Goal: Task Accomplishment & Management: Manage account settings

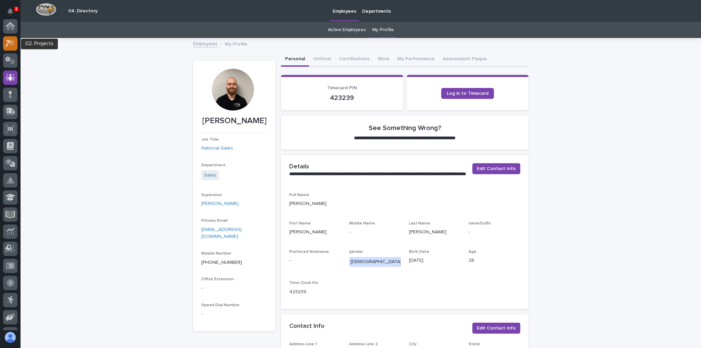
click at [8, 44] on icon at bounding box center [8, 44] width 6 height 8
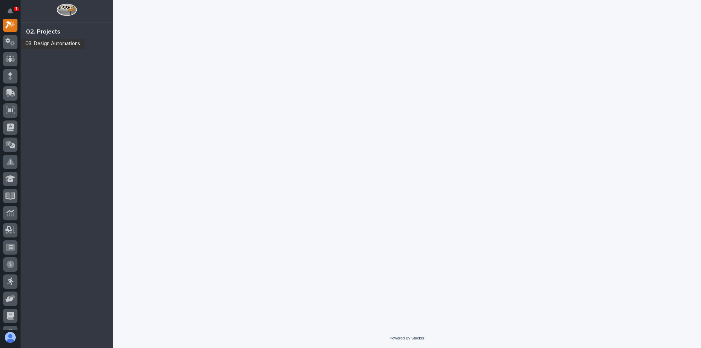
scroll to position [17, 0]
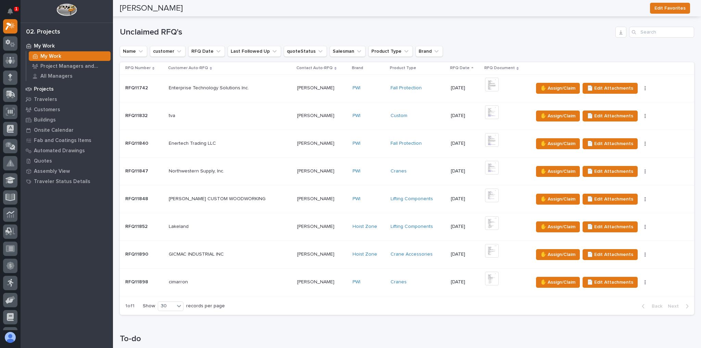
scroll to position [27, 0]
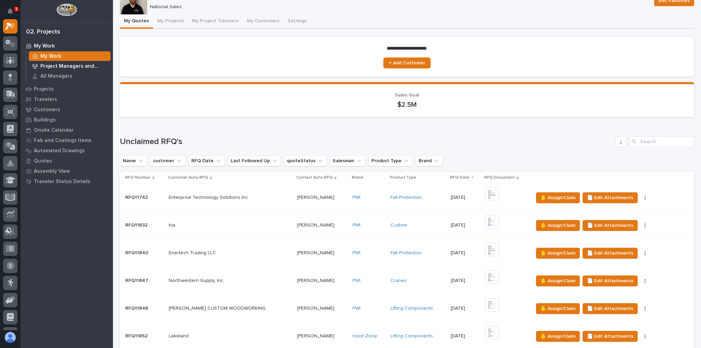
click at [80, 69] on p "Project Managers and Engineers" at bounding box center [73, 66] width 67 height 6
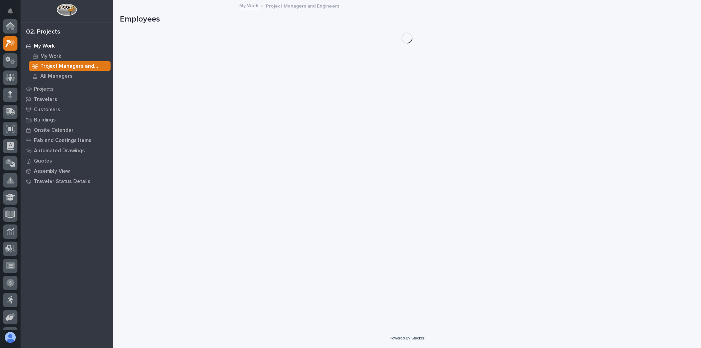
scroll to position [17, 0]
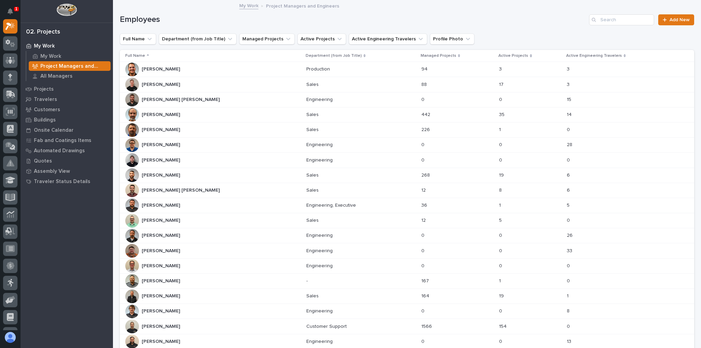
click at [185, 217] on div "Derek Lenhart Derek Lenhart" at bounding box center [213, 221] width 176 height 14
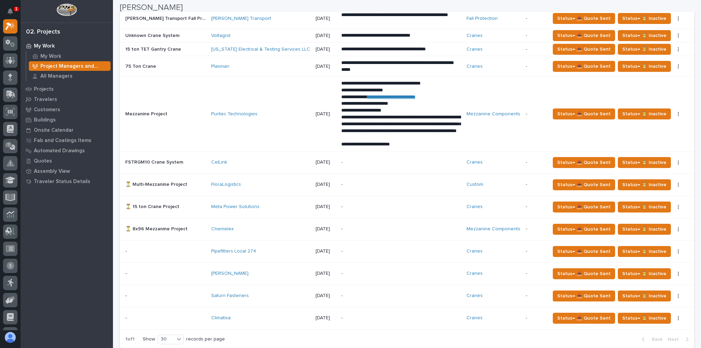
scroll to position [548, 0]
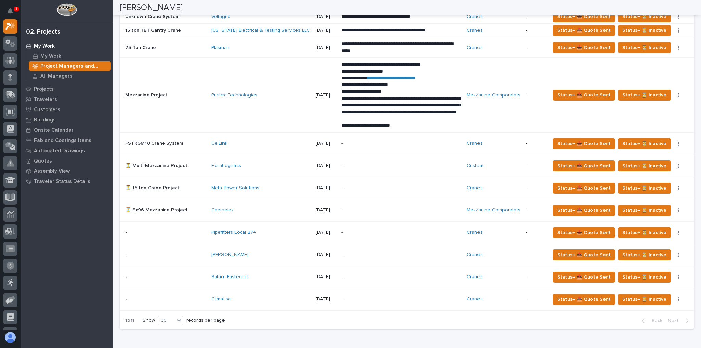
click at [269, 296] on div "Climatisa" at bounding box center [260, 299] width 99 height 6
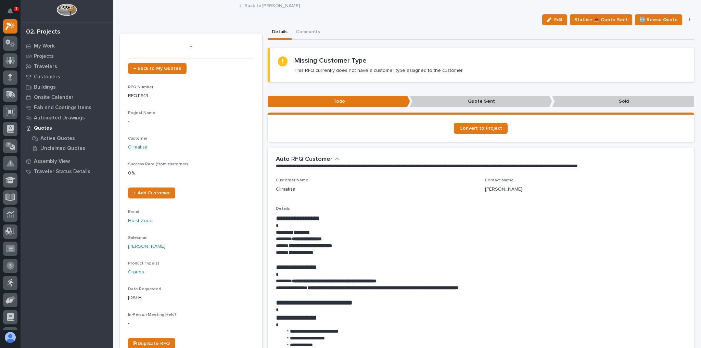
click at [273, 6] on link "Back to Derek Lenhart" at bounding box center [271, 5] width 55 height 8
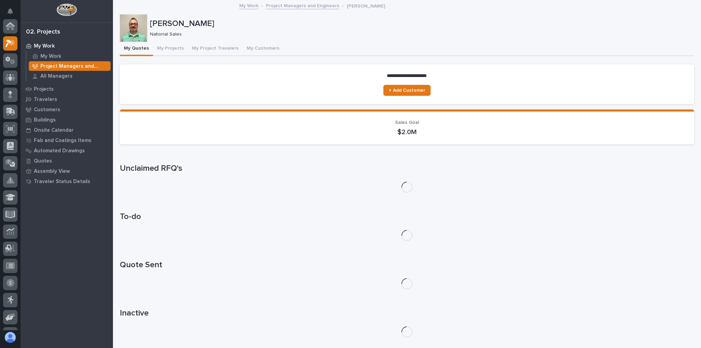
scroll to position [18, 0]
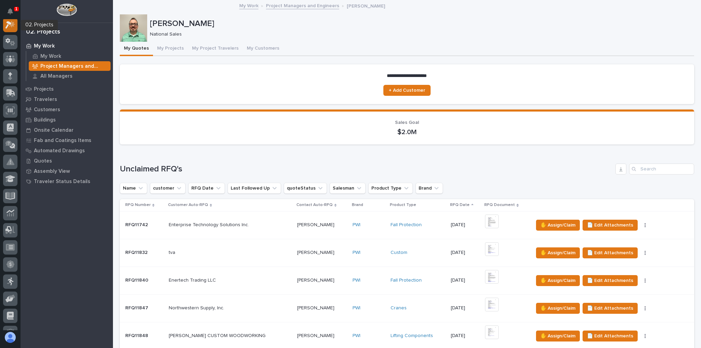
click at [12, 25] on icon at bounding box center [12, 24] width 6 height 7
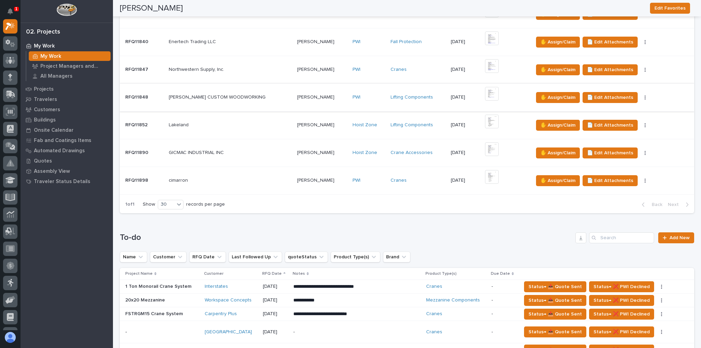
scroll to position [329, 0]
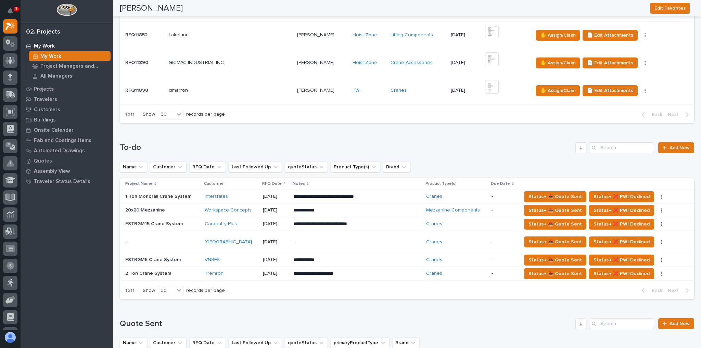
click at [261, 238] on td "[DATE]" at bounding box center [275, 242] width 30 height 22
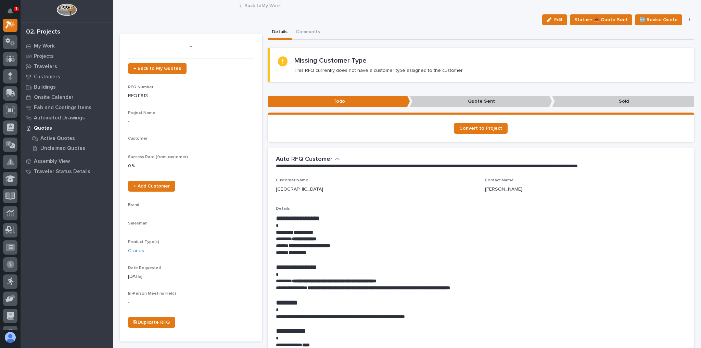
scroll to position [17, 0]
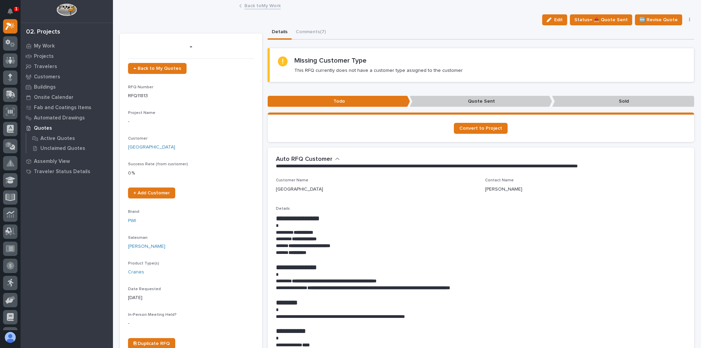
drag, startPoint x: 552, startPoint y: 23, endPoint x: 234, endPoint y: 66, distance: 320.9
click at [551, 23] on button "Edit" at bounding box center [554, 19] width 25 height 11
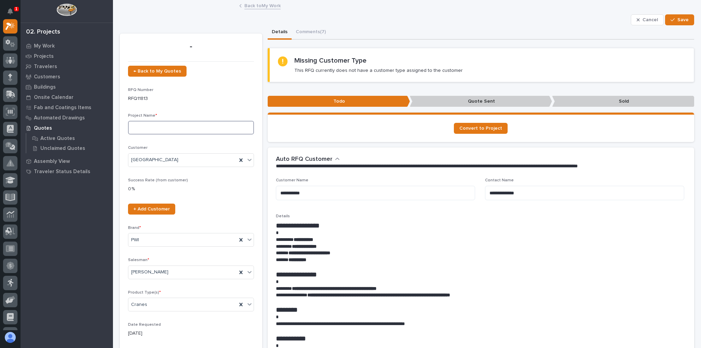
click at [169, 129] on input at bounding box center [191, 128] width 126 height 14
type input "New Building Cranes"
click at [678, 18] on span "Save" at bounding box center [683, 20] width 11 height 6
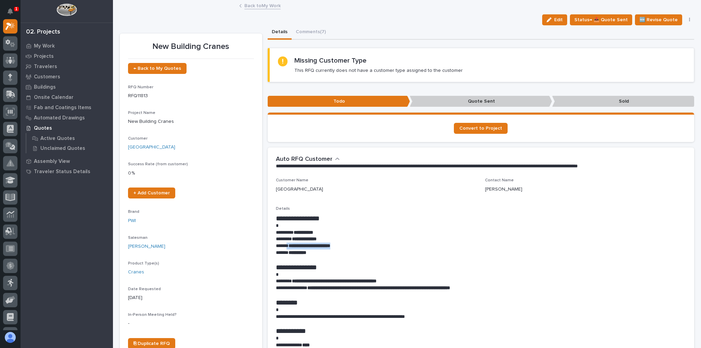
drag, startPoint x: 341, startPoint y: 245, endPoint x: 288, endPoint y: 247, distance: 53.4
click at [288, 247] on p "**********" at bounding box center [479, 246] width 407 height 7
click at [291, 247] on strong "**********" at bounding box center [310, 245] width 42 height 5
drag, startPoint x: 289, startPoint y: 246, endPoint x: 342, endPoint y: 245, distance: 53.8
click at [342, 245] on p "**********" at bounding box center [479, 246] width 407 height 7
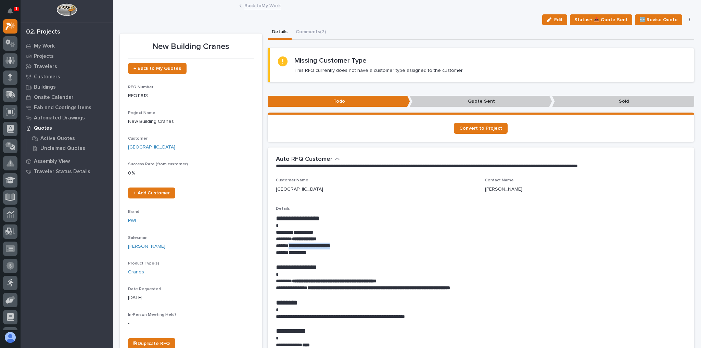
copy strong "**********"
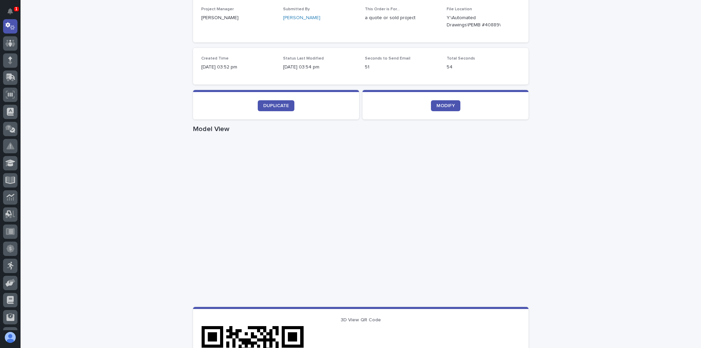
scroll to position [164, 0]
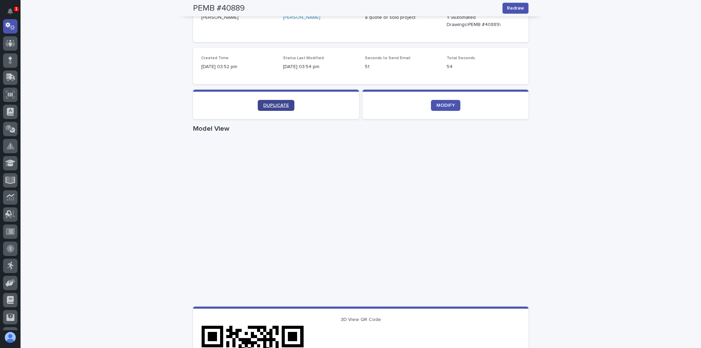
click at [288, 104] on link "DUPLICATE" at bounding box center [276, 105] width 37 height 11
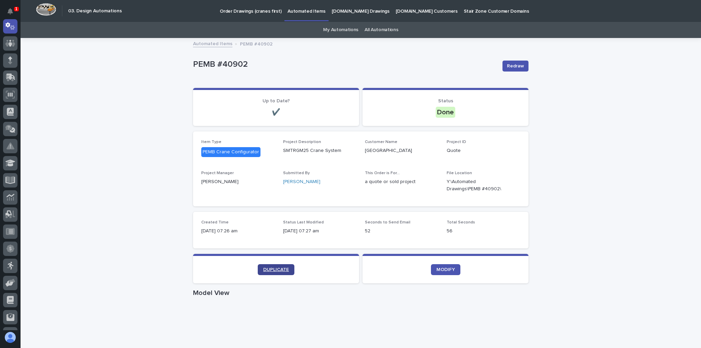
click at [273, 269] on span "DUPLICATE" at bounding box center [276, 269] width 26 height 5
click at [279, 268] on span "DUPLICATE" at bounding box center [276, 269] width 26 height 5
click at [282, 267] on span "DUPLICATE" at bounding box center [276, 269] width 26 height 5
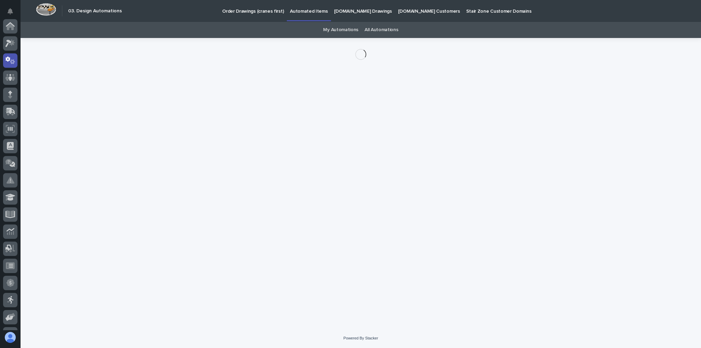
scroll to position [34, 0]
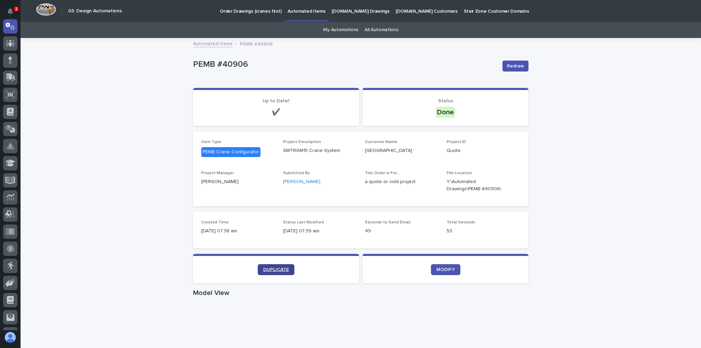
click at [285, 275] on section "DUPLICATE" at bounding box center [276, 268] width 166 height 29
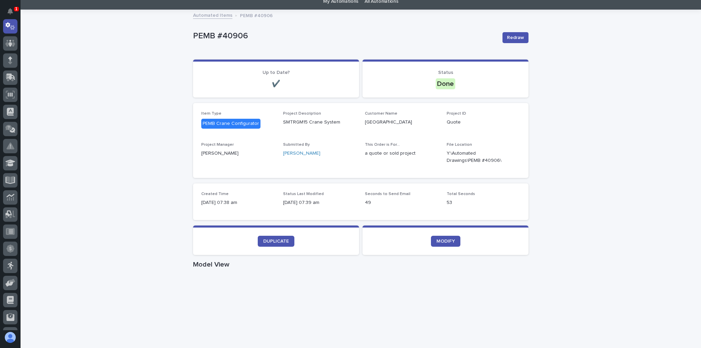
scroll to position [82, 0]
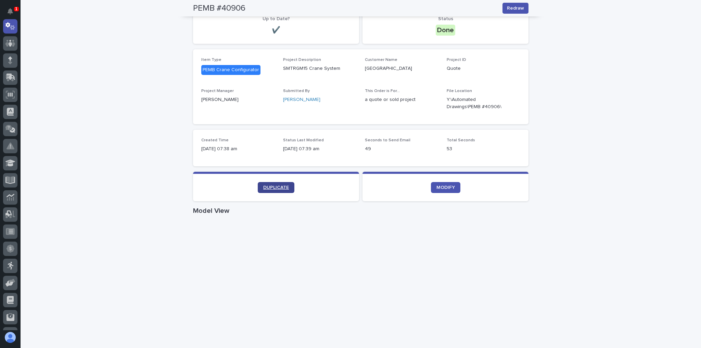
click at [286, 185] on span "DUPLICATE" at bounding box center [276, 187] width 26 height 5
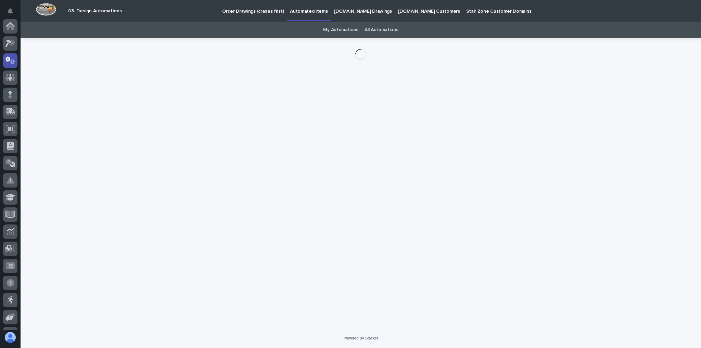
scroll to position [34, 0]
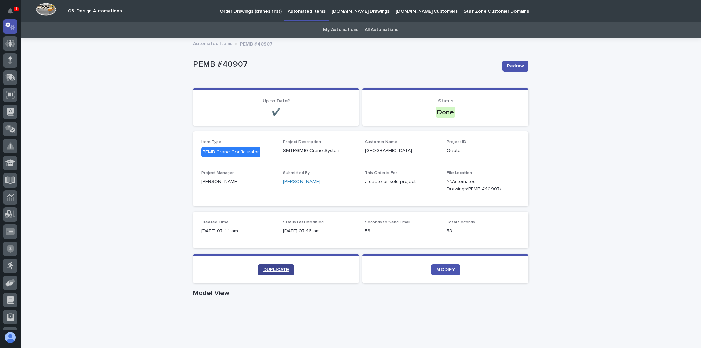
click at [272, 268] on span "DUPLICATE" at bounding box center [276, 269] width 26 height 5
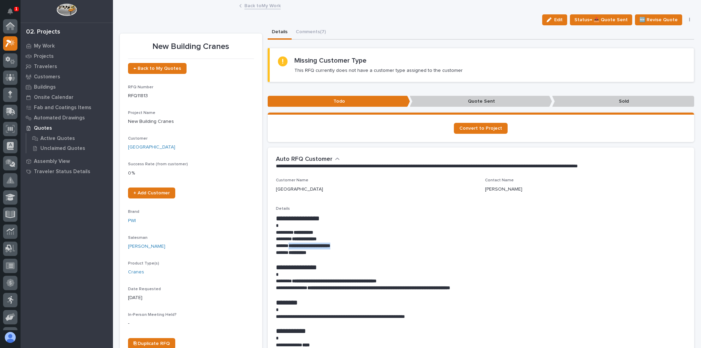
scroll to position [17, 0]
click at [600, 18] on span "Status→ 📤 Quote Sent" at bounding box center [600, 20] width 53 height 8
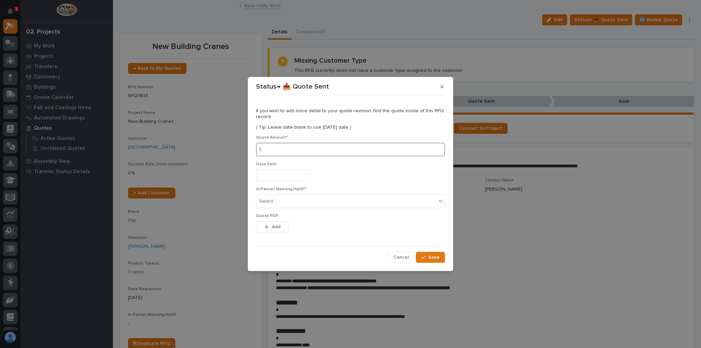
click at [318, 150] on input at bounding box center [350, 150] width 189 height 14
type input "1046781"
click at [296, 174] on input "text" at bounding box center [283, 175] width 54 height 12
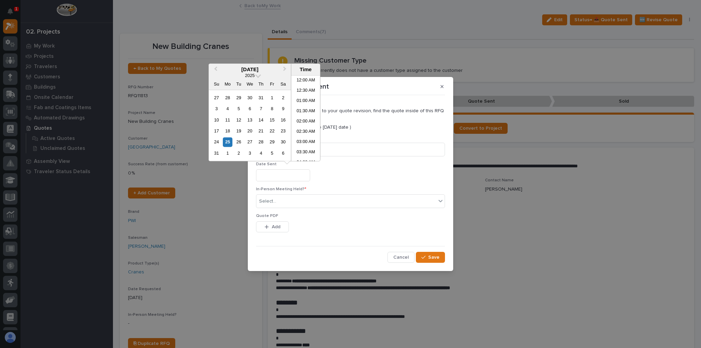
scroll to position [127, 0]
click at [229, 141] on div "25" at bounding box center [227, 142] width 9 height 9
type input "**********"
click at [329, 251] on div "**********" at bounding box center [350, 180] width 189 height 165
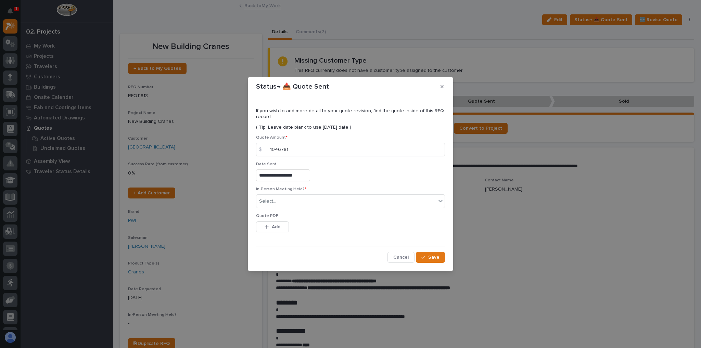
click at [293, 177] on input "**********" at bounding box center [283, 175] width 54 height 12
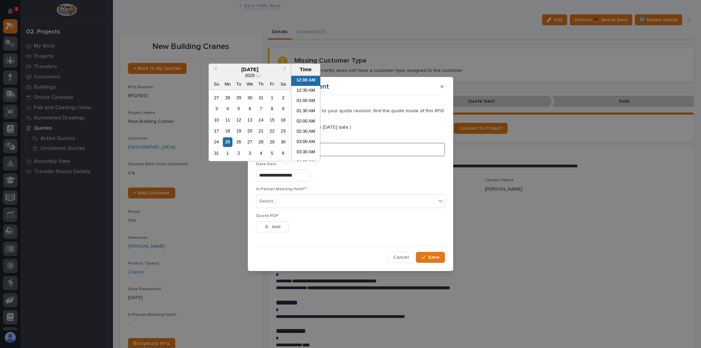
click at [375, 150] on input "1046781" at bounding box center [350, 150] width 189 height 14
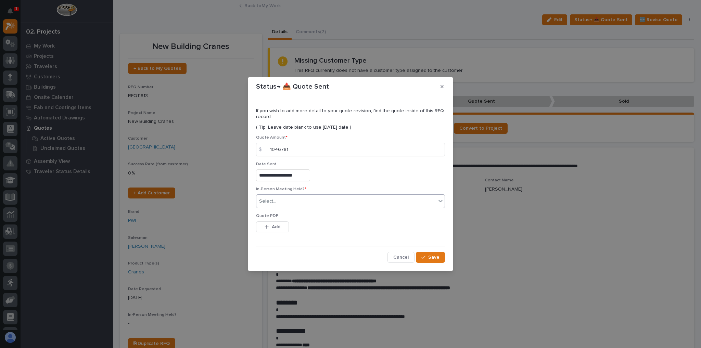
click at [310, 199] on div "Select..." at bounding box center [346, 201] width 180 height 11
click at [296, 224] on div "No" at bounding box center [350, 226] width 188 height 12
click at [275, 228] on span "Add" at bounding box center [276, 227] width 9 height 6
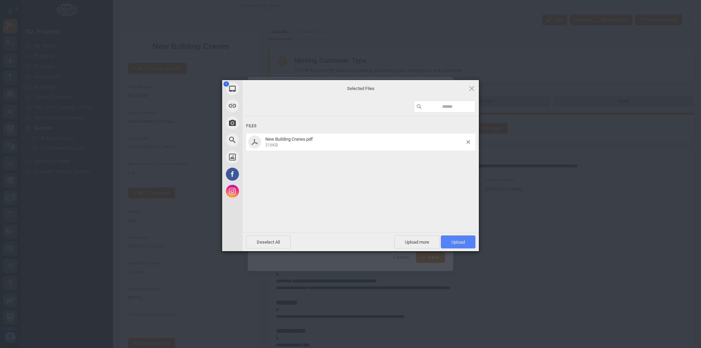
click at [455, 244] on span "Upload 1" at bounding box center [458, 242] width 35 height 13
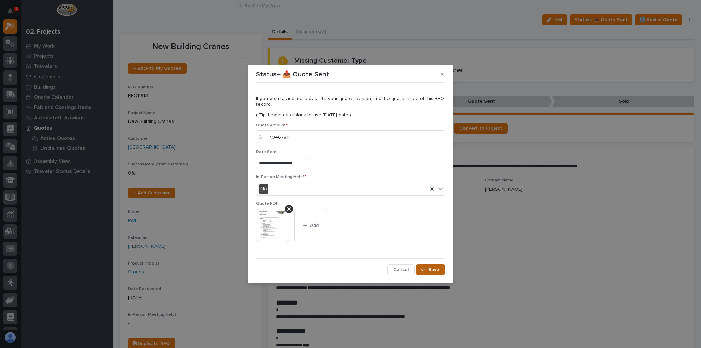
click at [436, 268] on span "Save" at bounding box center [433, 270] width 11 height 6
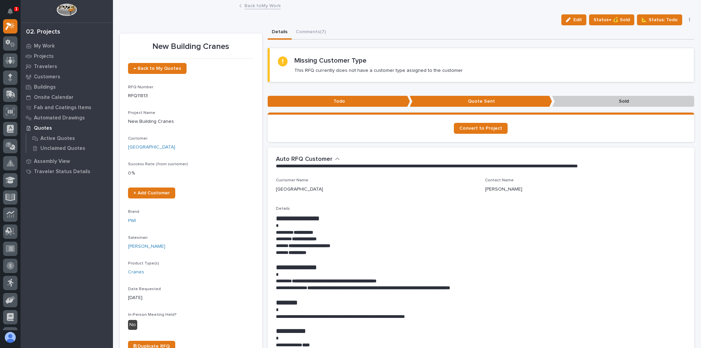
click at [249, 4] on link "Back to My Work" at bounding box center [262, 5] width 36 height 8
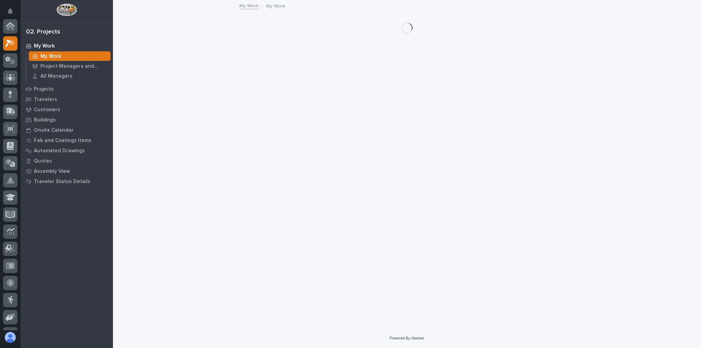
scroll to position [18, 0]
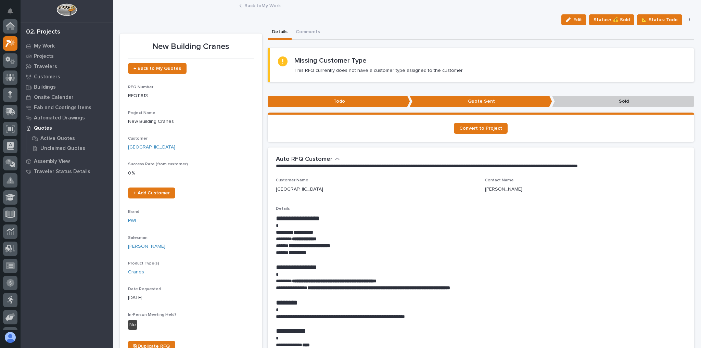
scroll to position [18, 0]
click at [265, 8] on link "Back to My Work" at bounding box center [262, 5] width 36 height 8
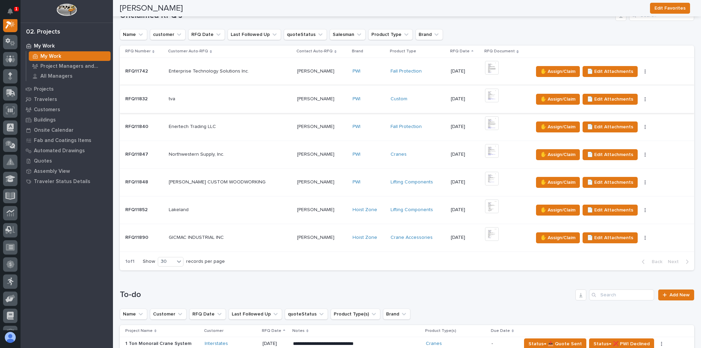
scroll to position [110, 0]
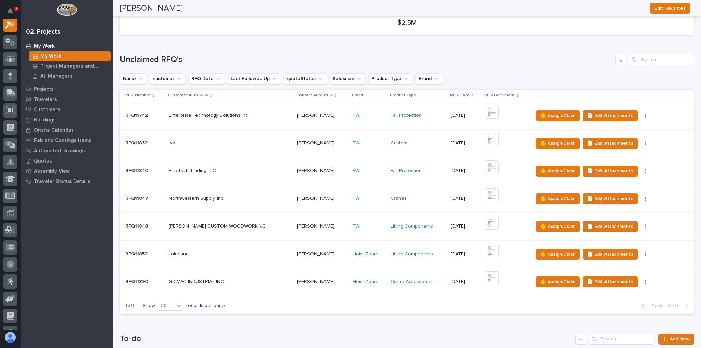
click at [364, 139] on div "PWI" at bounding box center [369, 143] width 32 height 11
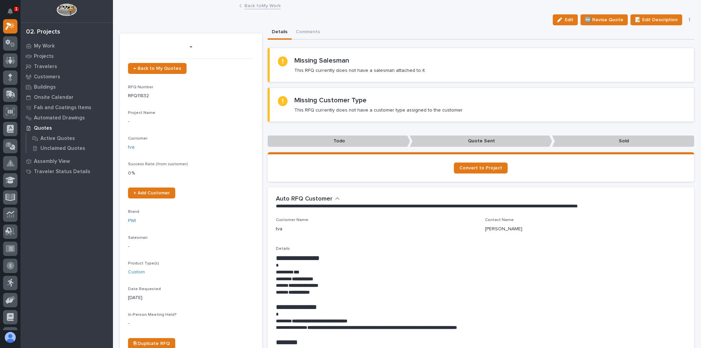
click at [268, 3] on link "Back to My Work" at bounding box center [262, 5] width 36 height 8
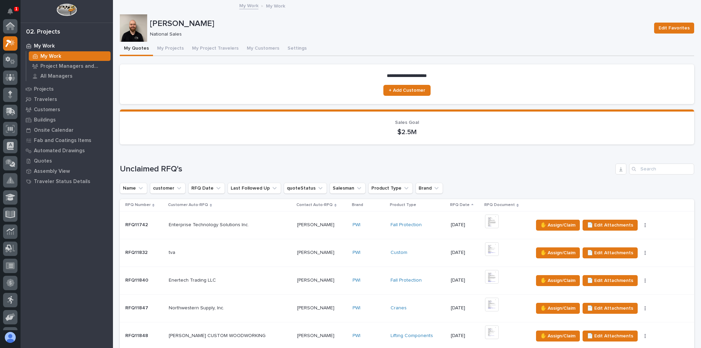
scroll to position [18, 0]
click at [169, 47] on button "My Projects" at bounding box center [170, 49] width 35 height 14
click at [170, 46] on button "My Projects" at bounding box center [170, 49] width 35 height 14
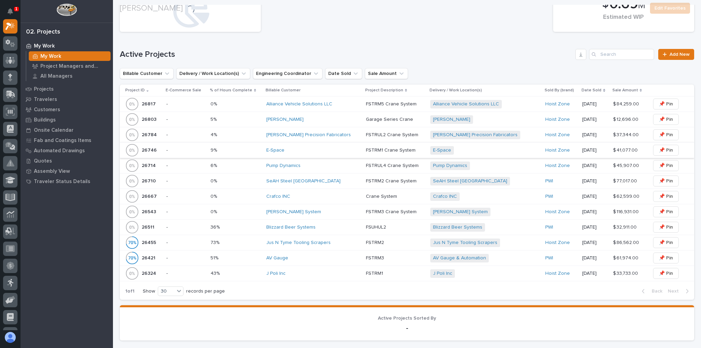
scroll to position [192, 0]
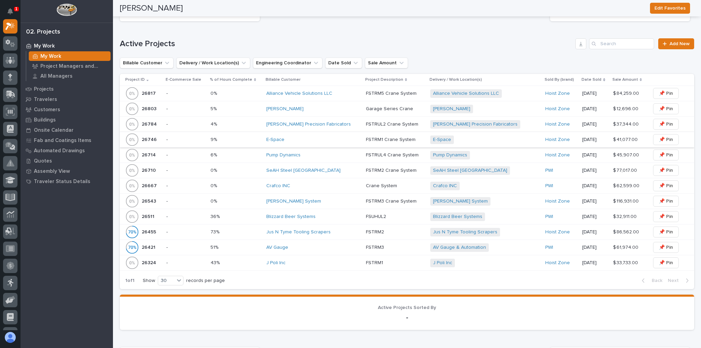
click at [339, 216] on div "Blizzard Beer Systems" at bounding box center [313, 217] width 94 height 6
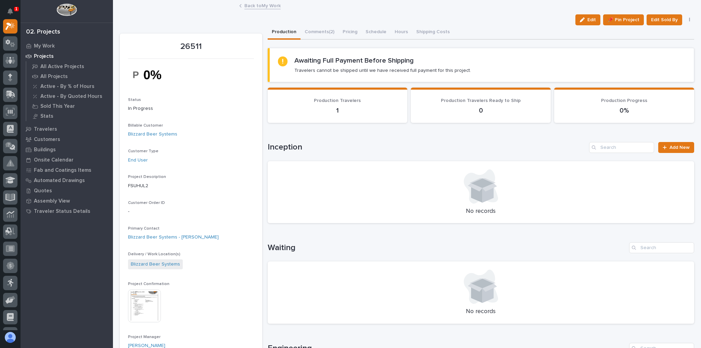
click at [272, 9] on div "Back to My Work" at bounding box center [407, 6] width 342 height 10
click at [270, 5] on link "Back to My Work" at bounding box center [262, 5] width 36 height 8
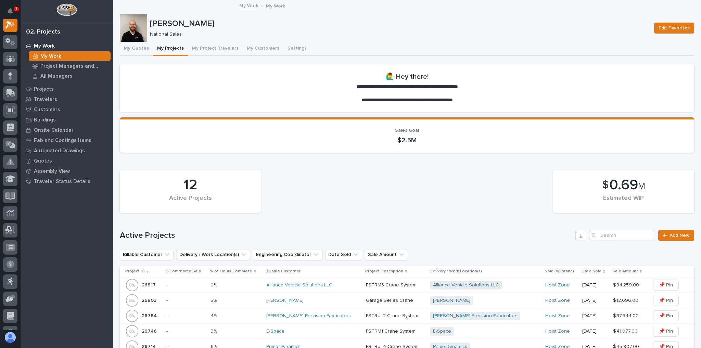
scroll to position [110, 0]
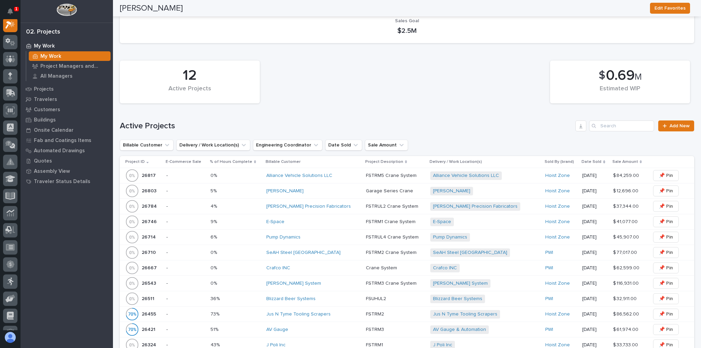
click at [318, 265] on div "Crafco INC" at bounding box center [313, 268] width 94 height 6
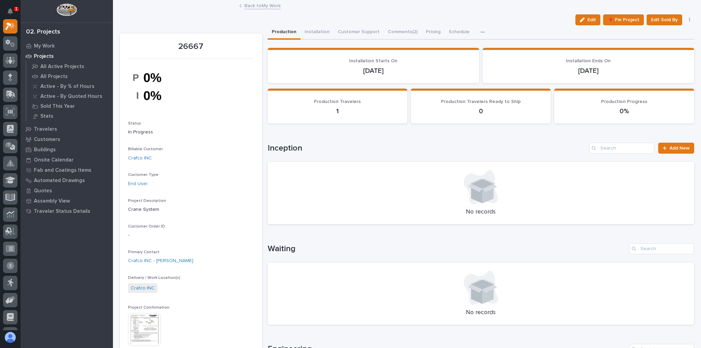
click at [257, 5] on link "Back to My Work" at bounding box center [262, 5] width 36 height 8
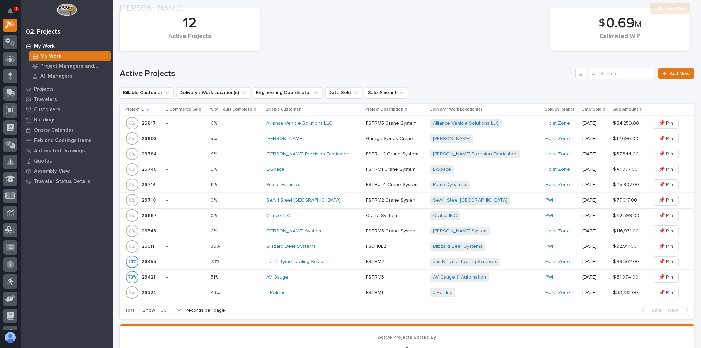
scroll to position [164, 0]
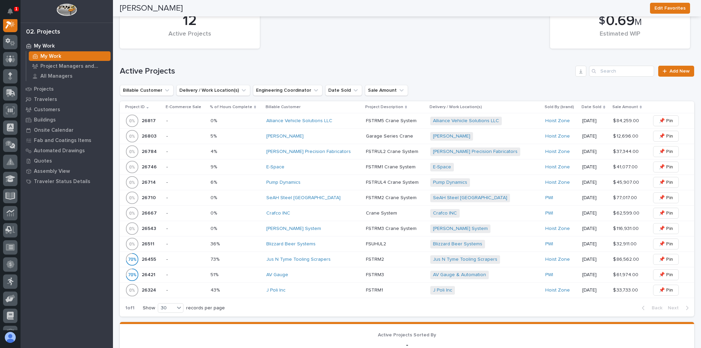
click at [321, 134] on div "[PERSON_NAME]" at bounding box center [313, 137] width 94 height 6
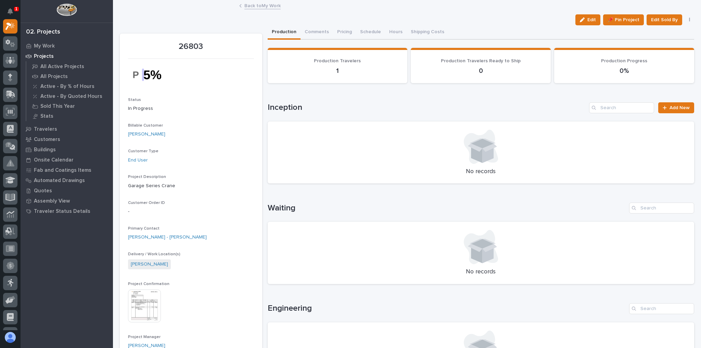
click at [262, 7] on link "Back to My Work" at bounding box center [262, 5] width 36 height 8
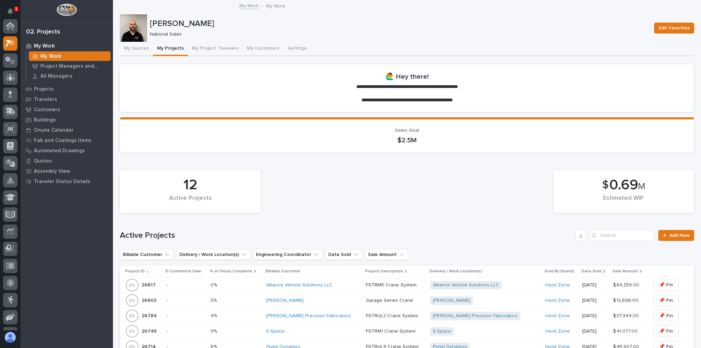
scroll to position [18, 0]
click at [412, 282] on p at bounding box center [395, 285] width 59 height 6
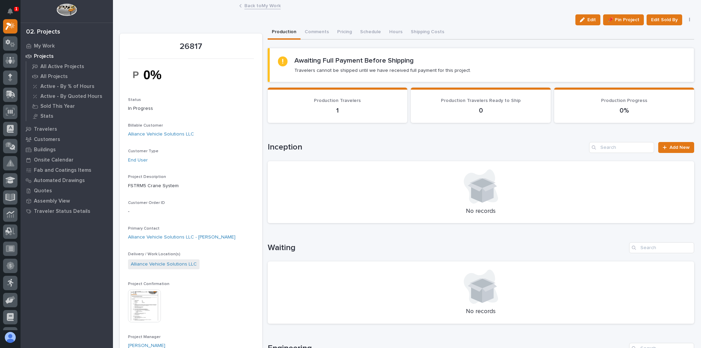
click at [253, 4] on link "Back to My Work" at bounding box center [262, 5] width 36 height 8
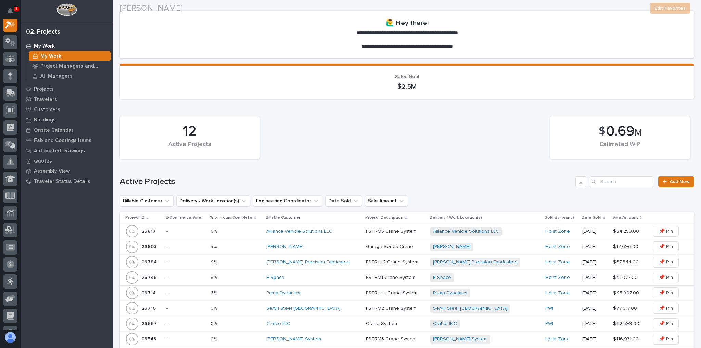
scroll to position [55, 0]
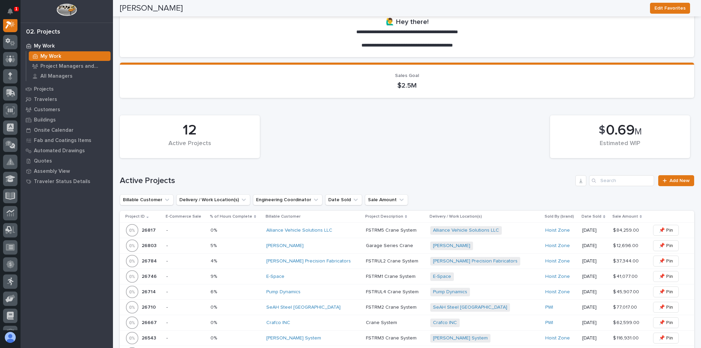
click at [304, 274] on div "E-Space" at bounding box center [313, 277] width 94 height 6
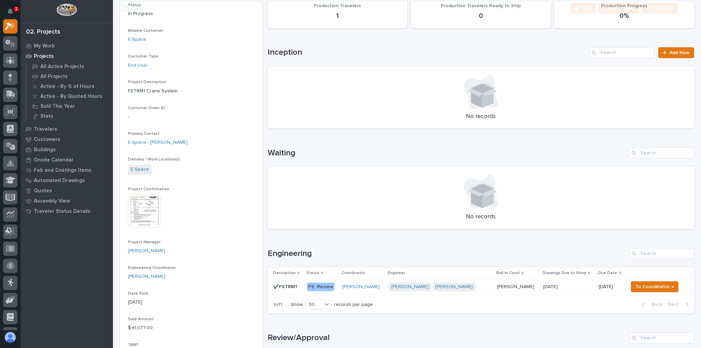
scroll to position [219, 0]
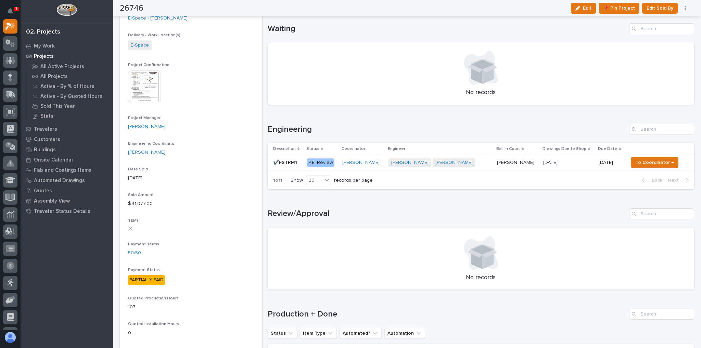
click at [475, 162] on div "[PERSON_NAME] [PERSON_NAME] + 0" at bounding box center [440, 163] width 103 height 9
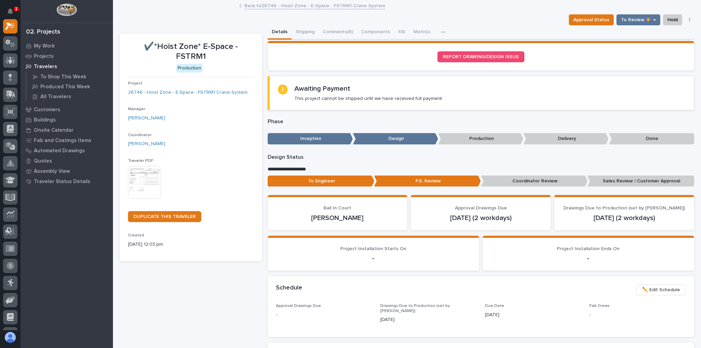
click at [260, 5] on link "Back to 26746 - Hoist Zone - E-Space - FSTRM1 Crane System" at bounding box center [314, 5] width 141 height 8
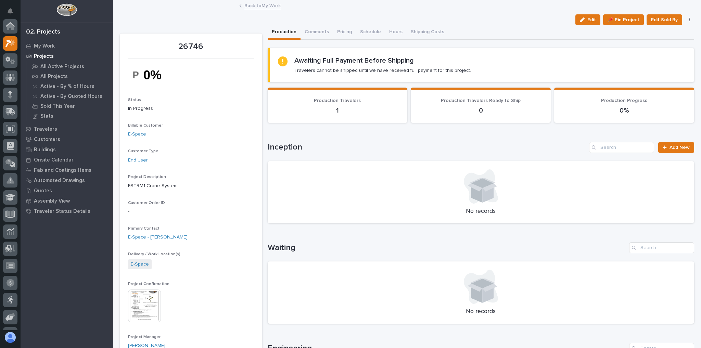
scroll to position [18, 0]
click at [263, 3] on link "Back to My Work" at bounding box center [262, 5] width 36 height 8
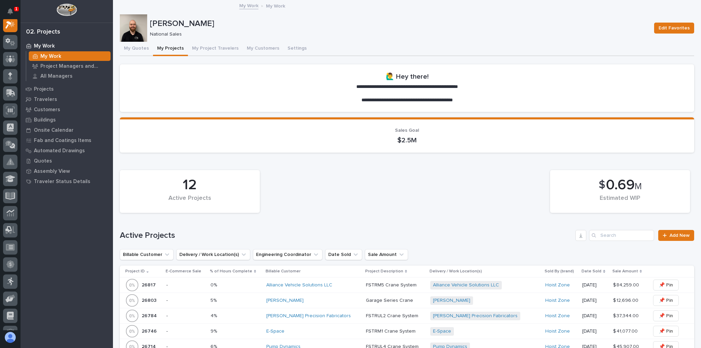
scroll to position [110, 0]
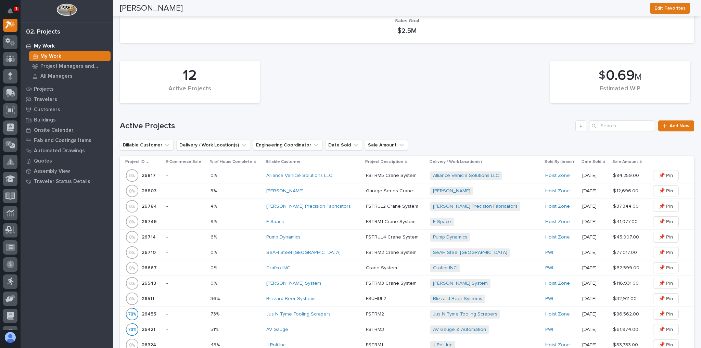
click at [336, 251] on div "SeAH Steel [GEOGRAPHIC_DATA]" at bounding box center [313, 253] width 94 height 6
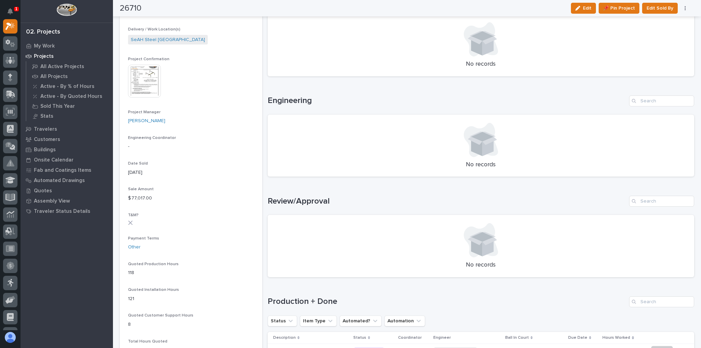
scroll to position [301, 0]
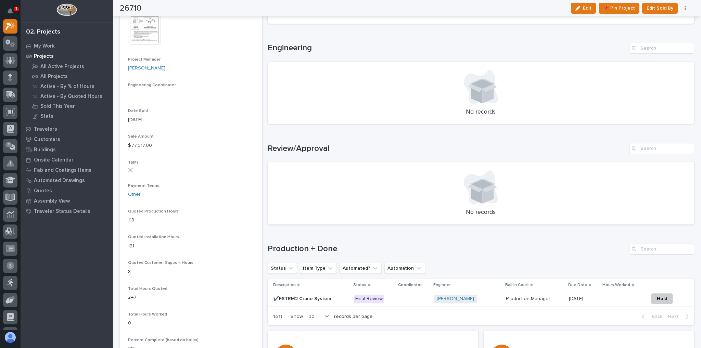
click at [409, 295] on div "-" at bounding box center [413, 298] width 29 height 7
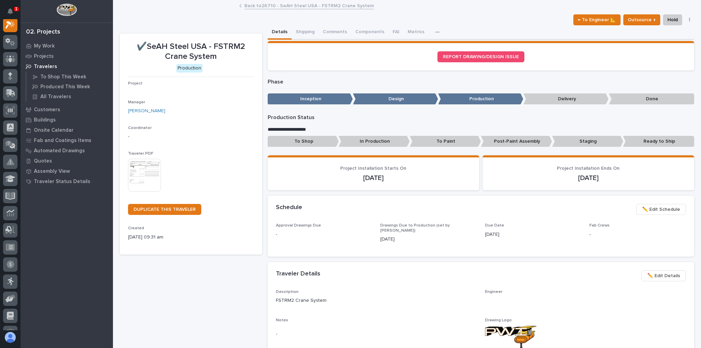
scroll to position [17, 0]
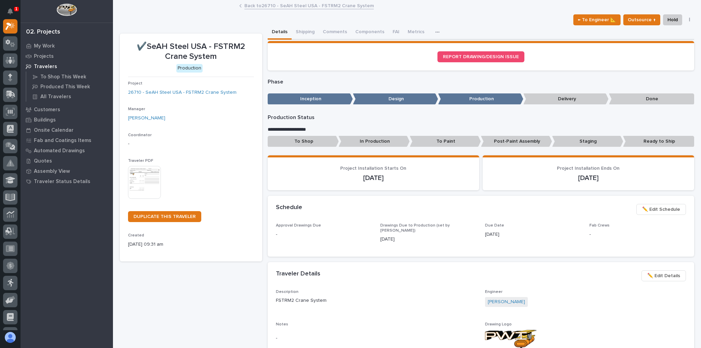
click at [262, 4] on link "Back to 26710 - SeAH Steel USA - FSTRM2 Crane System" at bounding box center [308, 5] width 129 height 8
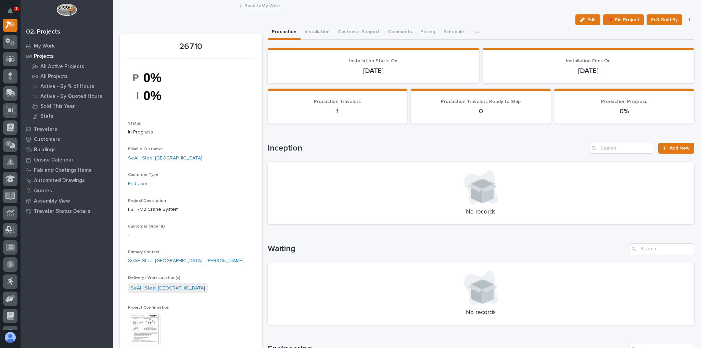
click at [251, 9] on link "Back to My Work" at bounding box center [262, 5] width 36 height 8
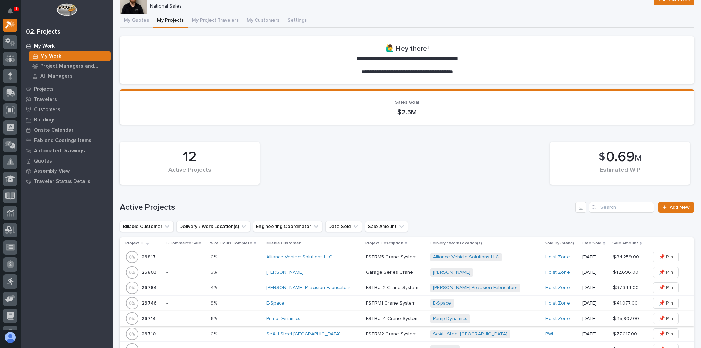
scroll to position [82, 0]
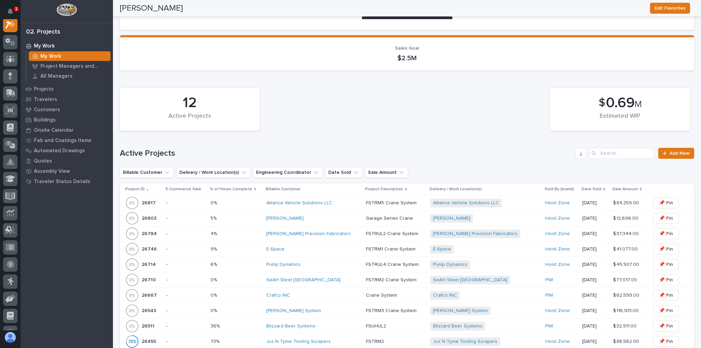
click at [338, 237] on div "[PERSON_NAME] Precision Fabricators" at bounding box center [313, 233] width 94 height 11
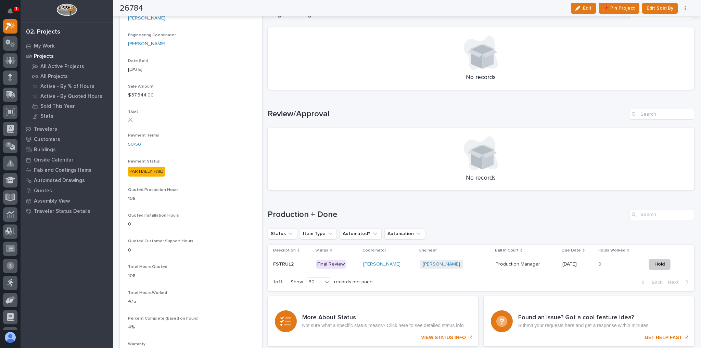
scroll to position [383, 0]
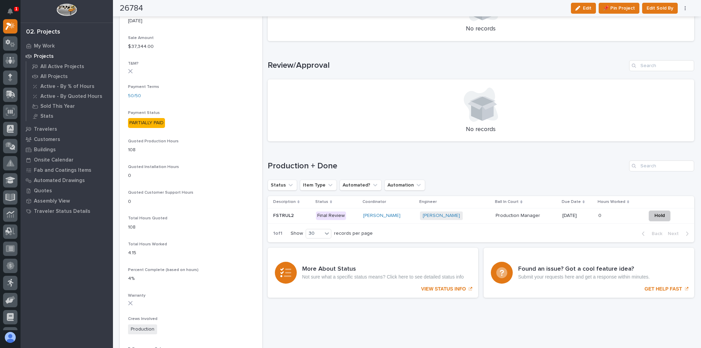
click at [469, 215] on div "[PERSON_NAME] + 0" at bounding box center [455, 216] width 70 height 9
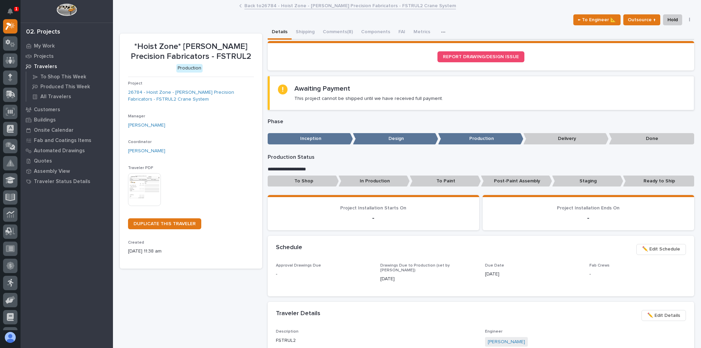
click at [287, 8] on link "Back to 26784 - Hoist Zone - [PERSON_NAME] Precision Fabricators - FSTRUL2 Cran…" at bounding box center [350, 5] width 212 height 8
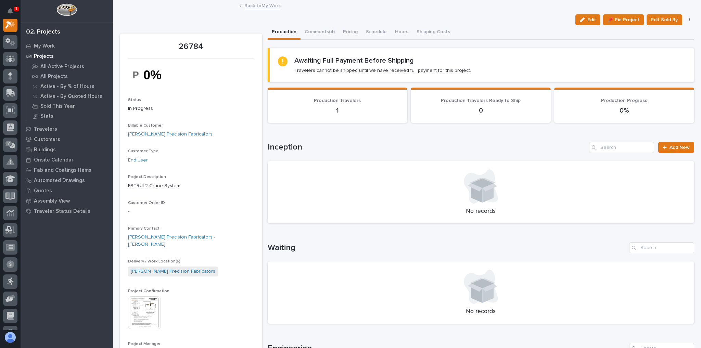
click at [264, 5] on link "Back to My Work" at bounding box center [262, 5] width 36 height 8
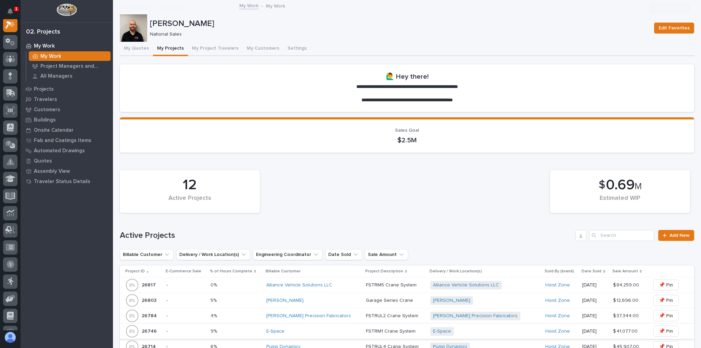
scroll to position [164, 0]
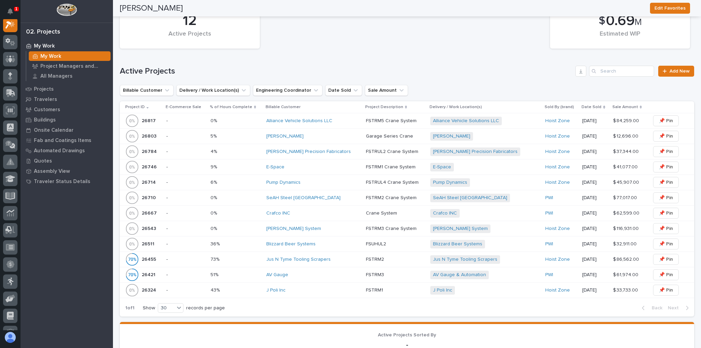
click at [324, 178] on div "Pump Dynamics" at bounding box center [313, 182] width 94 height 11
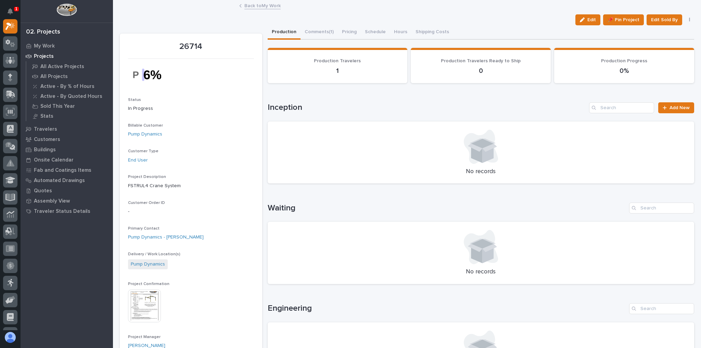
click at [253, 5] on link "Back to My Work" at bounding box center [262, 5] width 36 height 8
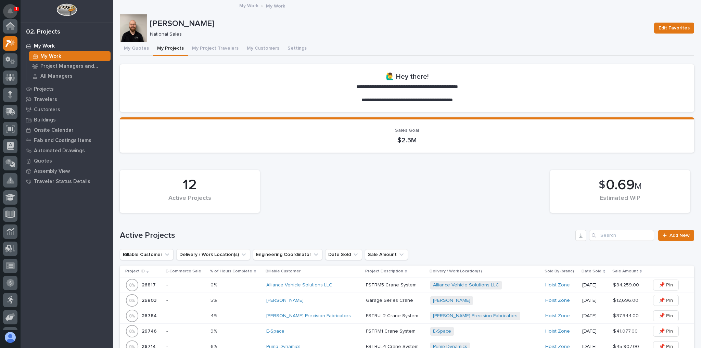
click at [11, 12] on div "1" at bounding box center [13, 13] width 9 height 11
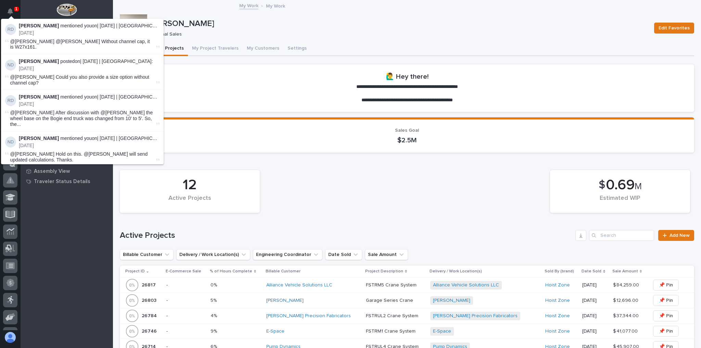
scroll to position [17, 0]
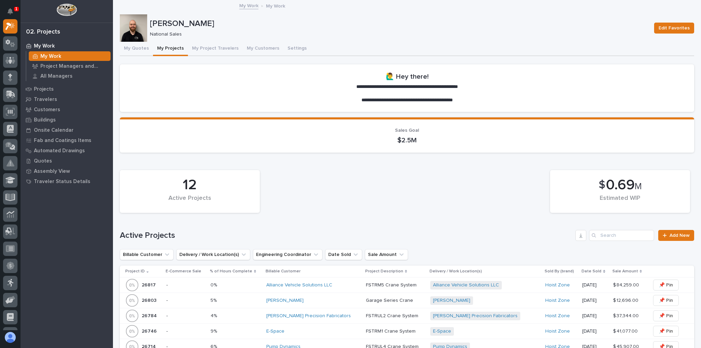
click at [12, 16] on button "Notifications" at bounding box center [10, 11] width 14 height 14
click at [13, 12] on icon "Notifications" at bounding box center [10, 11] width 5 height 6
click at [261, 29] on div "[PERSON_NAME] National Sales" at bounding box center [399, 28] width 499 height 18
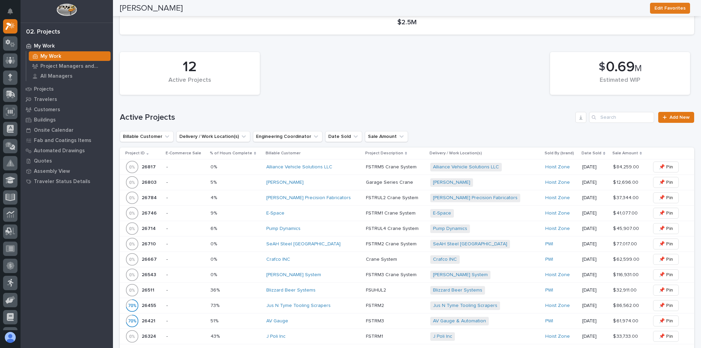
scroll to position [0, 0]
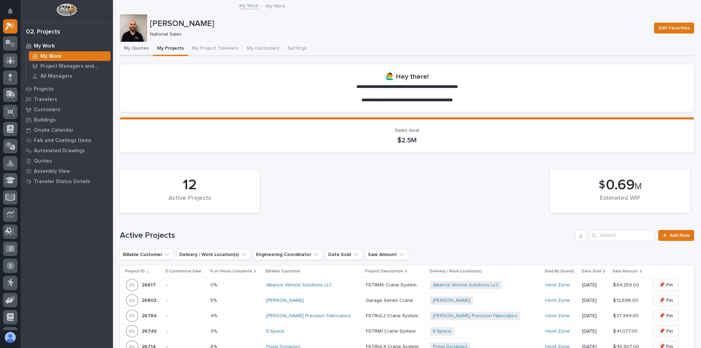
click at [136, 47] on button "My Quotes" at bounding box center [136, 49] width 33 height 14
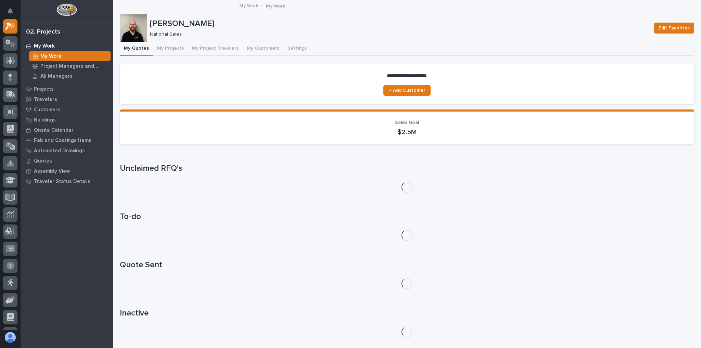
click at [136, 47] on button "My Quotes" at bounding box center [136, 49] width 33 height 14
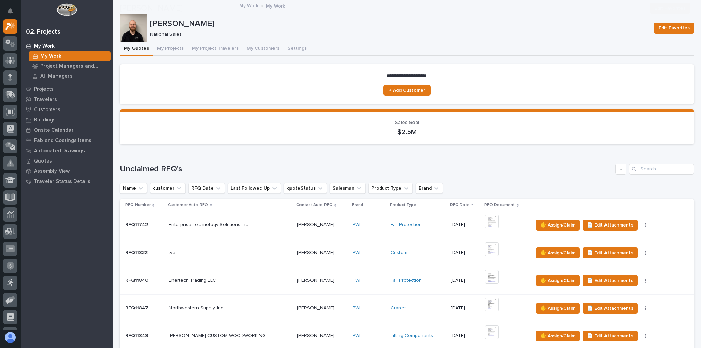
scroll to position [137, 0]
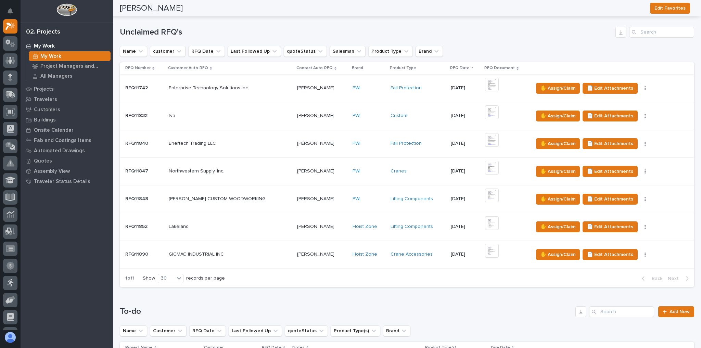
click at [313, 194] on div "[PERSON_NAME] [PERSON_NAME]" at bounding box center [322, 198] width 50 height 11
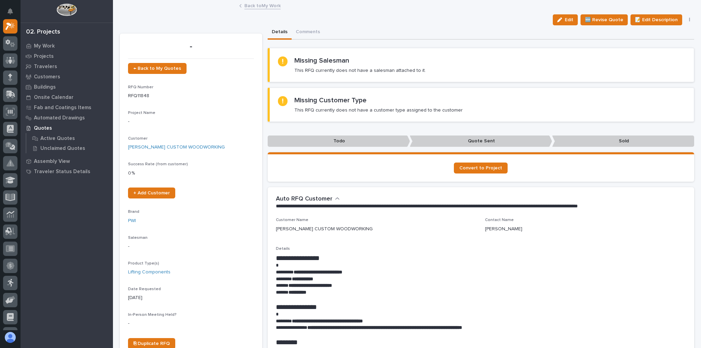
click at [261, 6] on link "Back to My Work" at bounding box center [262, 5] width 36 height 8
